Goal: Task Accomplishment & Management: Complete application form

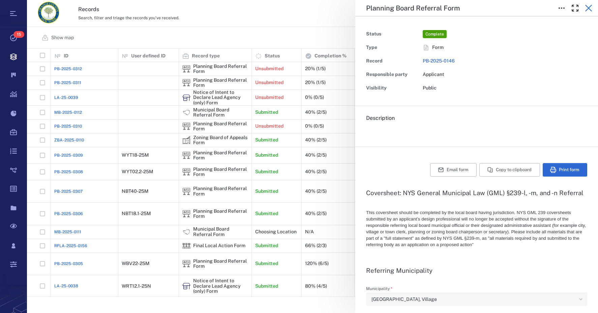
click at [593, 11] on button "button" at bounding box center [588, 7] width 13 height 13
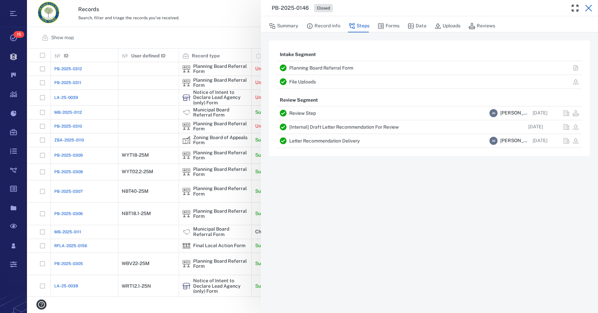
click at [588, 8] on icon "button" at bounding box center [589, 8] width 8 height 8
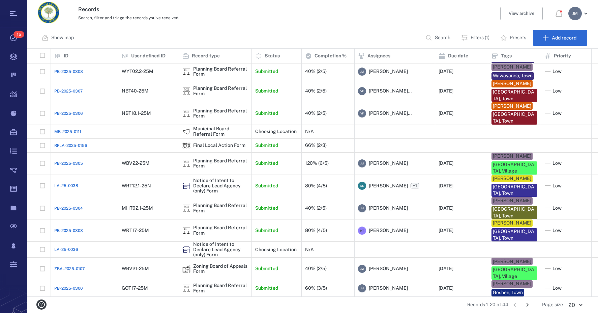
scroll to position [100, 0]
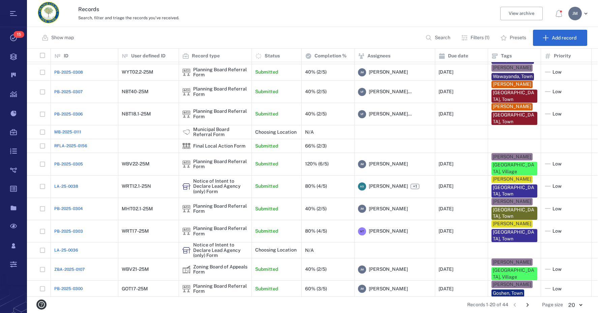
click at [208, 303] on div "Final Local Action Form" at bounding box center [219, 305] width 52 height 5
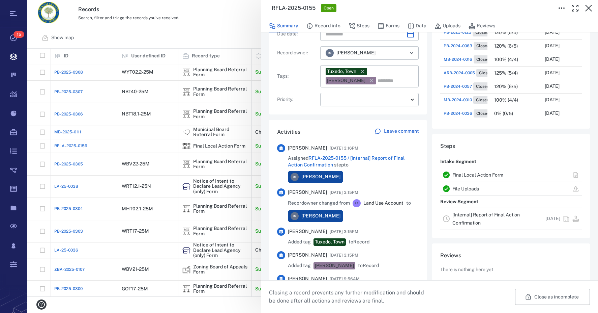
scroll to position [101, 0]
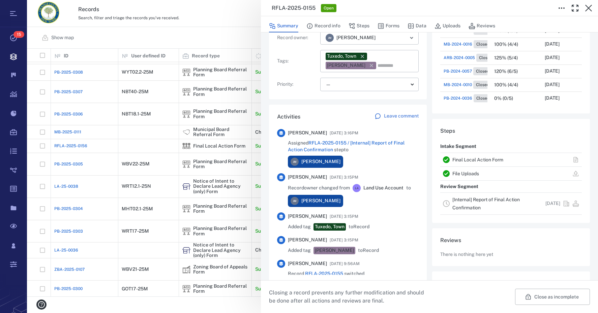
click at [473, 199] on link "[Internal] Report of Final Action Confirmation" at bounding box center [486, 203] width 67 height 13
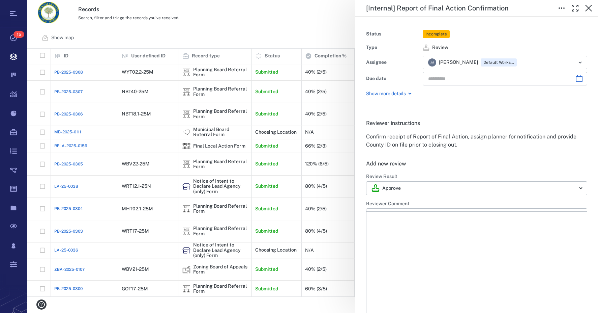
type input "**********"
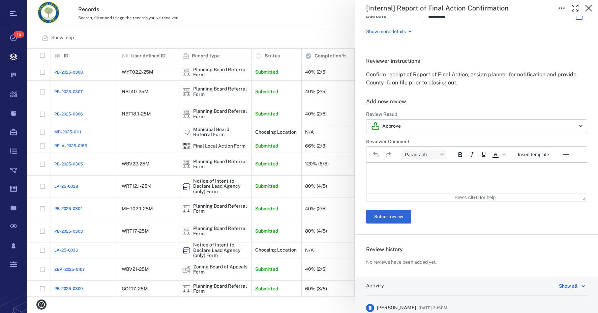
scroll to position [67, 0]
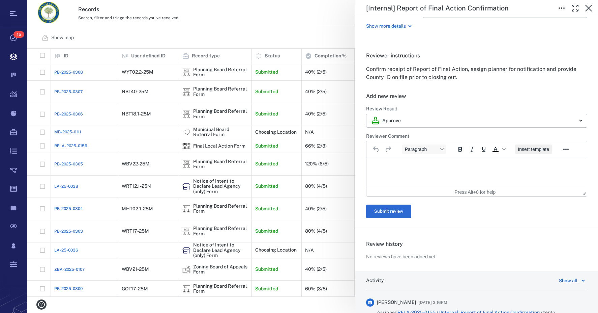
click at [529, 151] on span "Insert template" at bounding box center [533, 148] width 31 height 5
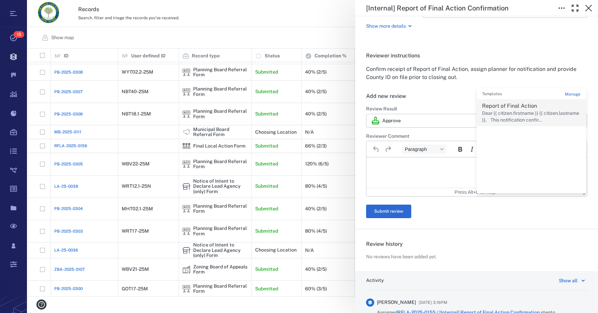
click at [503, 114] on p "Dear {{ citizen.firstname }} {{ citizen.lastname }}, This notification confir..." at bounding box center [531, 116] width 99 height 13
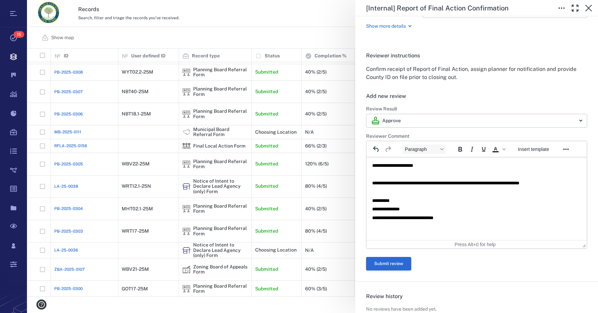
click at [393, 265] on button "Submit review" at bounding box center [388, 263] width 45 height 13
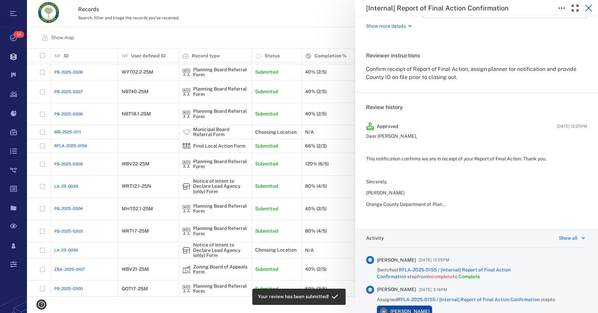
click at [589, 8] on icon "button" at bounding box center [589, 8] width 7 height 7
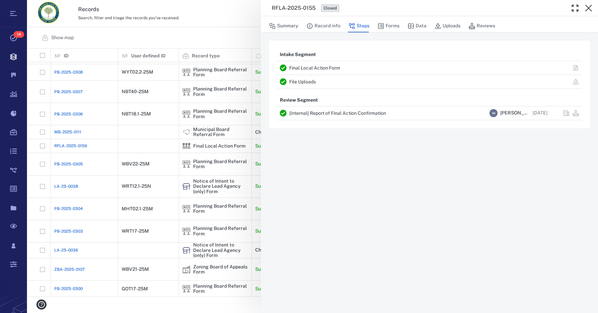
click at [589, 8] on icon "button" at bounding box center [589, 8] width 7 height 7
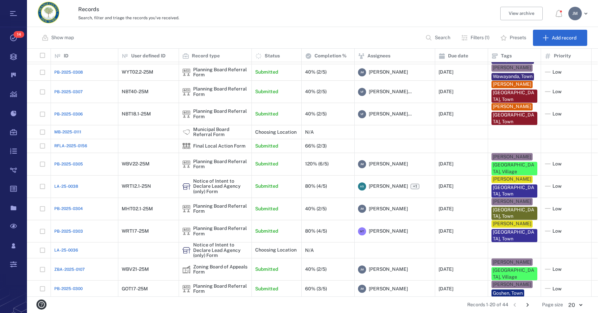
click at [530, 304] on icon "Go to next page" at bounding box center [527, 304] width 7 height 7
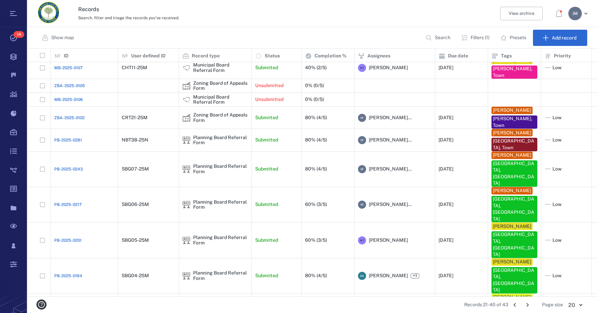
click at [515, 304] on icon "Go to previous page" at bounding box center [515, 305] width 2 height 4
